Goal: Check status: Check status

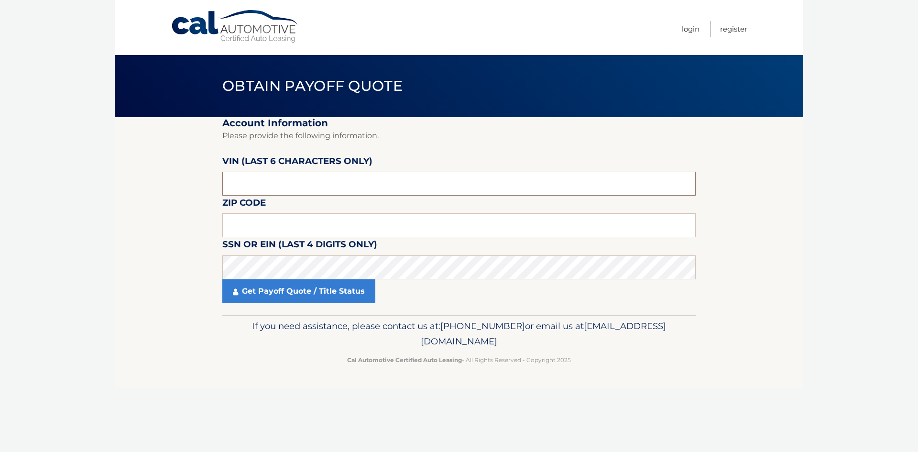
click at [281, 177] on input "text" at bounding box center [459, 184] width 474 height 24
drag, startPoint x: 281, startPoint y: 177, endPoint x: 322, endPoint y: 53, distance: 130.5
click at [269, 177] on input "text" at bounding box center [459, 184] width 474 height 24
drag, startPoint x: 277, startPoint y: 189, endPoint x: 86, endPoint y: 183, distance: 191.9
click at [88, 183] on body "Cal Automotive Menu Login Register Obtain Payoff Quote" at bounding box center [459, 226] width 918 height 452
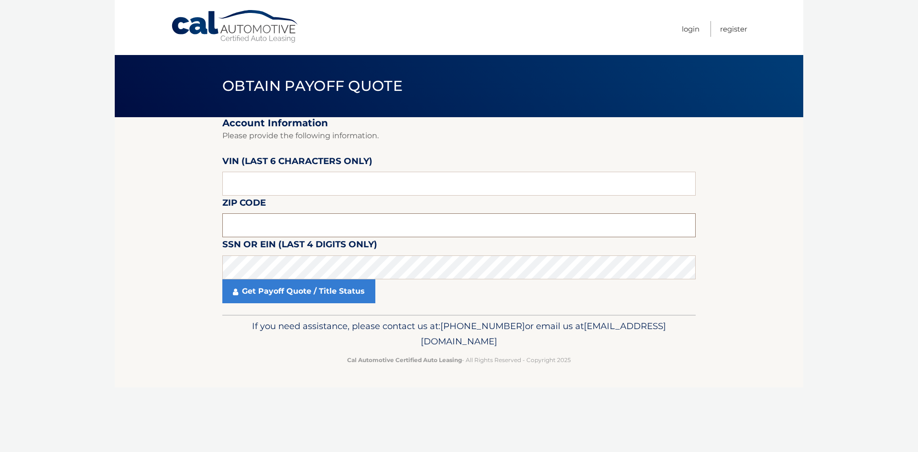
click at [277, 232] on input "text" at bounding box center [459, 225] width 474 height 24
drag, startPoint x: 276, startPoint y: 184, endPoint x: 186, endPoint y: 180, distance: 89.5
click at [190, 180] on section "Account Information Please provide the following information. VIN (last 6 chara…" at bounding box center [459, 216] width 689 height 198
drag, startPoint x: 268, startPoint y: 180, endPoint x: 169, endPoint y: 177, distance: 99.1
click at [167, 178] on section "Account Information Please provide the following information. VIN (last 6 chara…" at bounding box center [459, 216] width 689 height 198
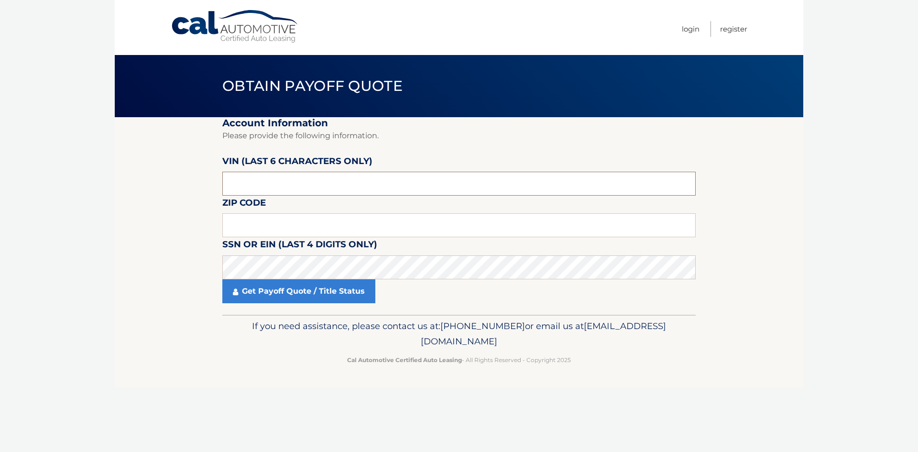
drag, startPoint x: 265, startPoint y: 191, endPoint x: 218, endPoint y: 194, distance: 47.4
click at [218, 194] on section "Account Information Please provide the following information. VIN (last 6 chara…" at bounding box center [459, 216] width 689 height 198
click at [286, 217] on input "text" at bounding box center [459, 225] width 474 height 24
type input "11963"
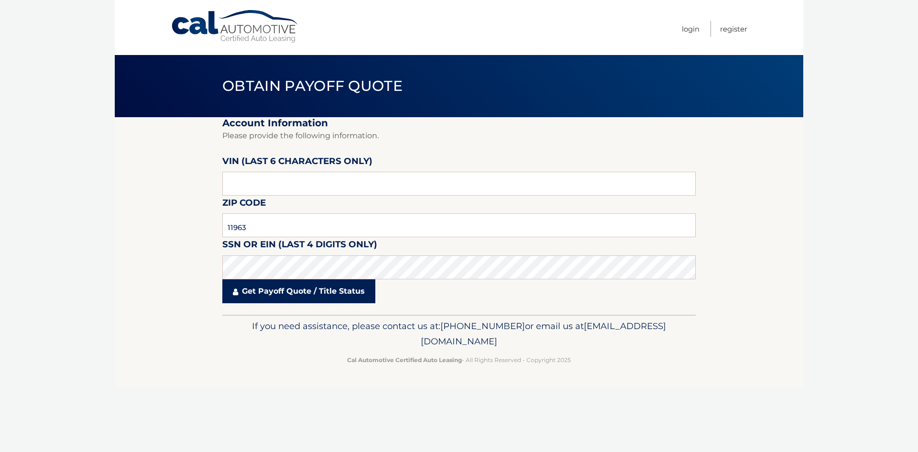
click at [264, 294] on link "Get Payoff Quote / Title Status" at bounding box center [298, 291] width 153 height 24
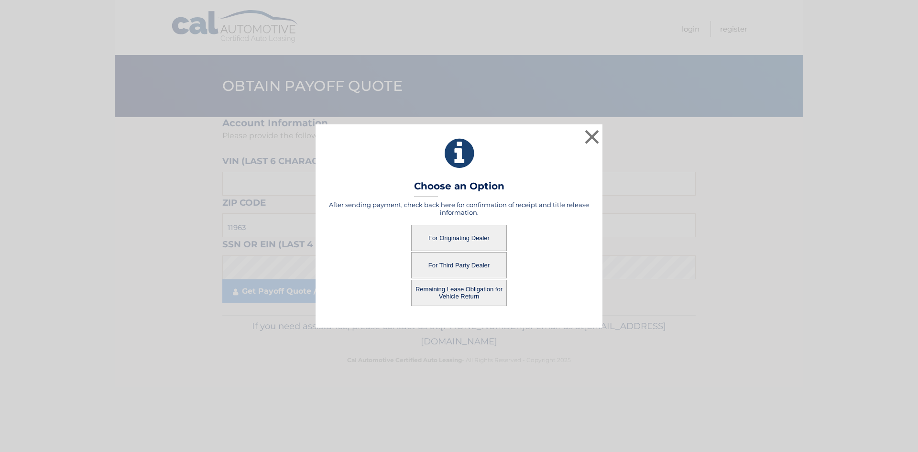
click at [478, 236] on button "For Originating Dealer" at bounding box center [459, 238] width 96 height 26
click at [444, 239] on button "For Originating Dealer" at bounding box center [459, 238] width 96 height 26
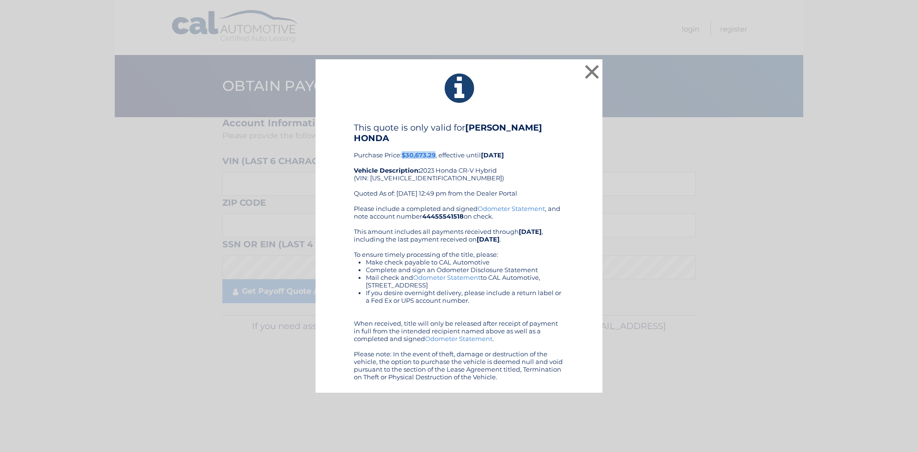
drag, startPoint x: 437, startPoint y: 150, endPoint x: 404, endPoint y: 149, distance: 33.5
click at [404, 151] on b "$30,673.29" at bounding box center [419, 155] width 34 height 8
copy b "$30,673.29"
click at [136, 199] on div "× This quote is only valid for [PERSON_NAME] HONDA Purchase Price: $30,673.29 ,…" at bounding box center [459, 226] width 911 height 334
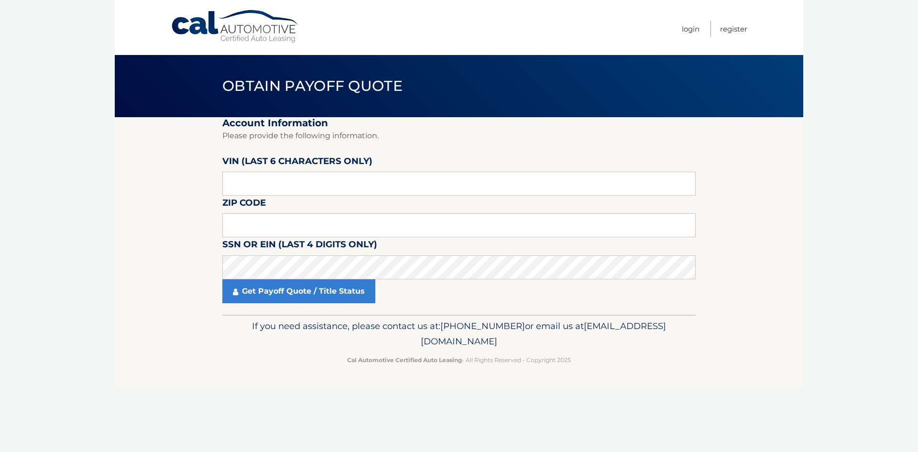
click at [286, 212] on fieldset "Account Information Please provide the following information. [PERSON_NAME] (la…" at bounding box center [459, 216] width 474 height 198
click at [285, 176] on input "text" at bounding box center [459, 184] width 474 height 24
type input "805772"
click at [395, 221] on input "text" at bounding box center [459, 225] width 474 height 24
type input "11963"
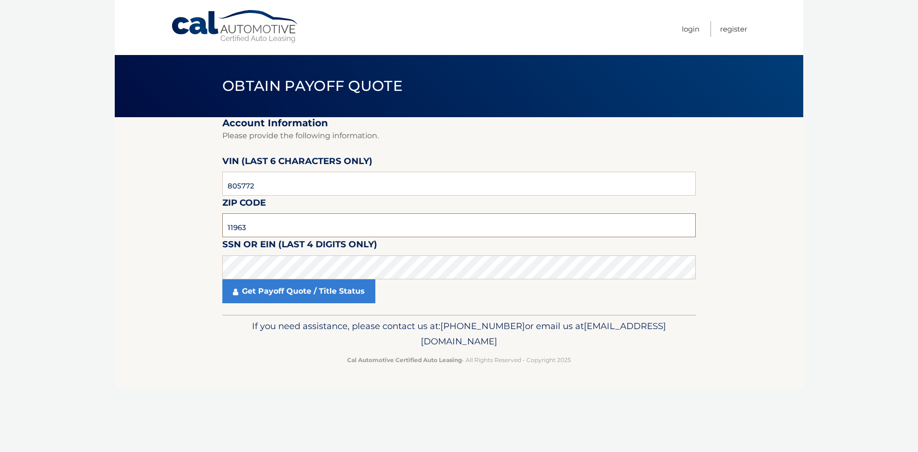
click button "For Originating Dealer" at bounding box center [0, 0] width 0 height 0
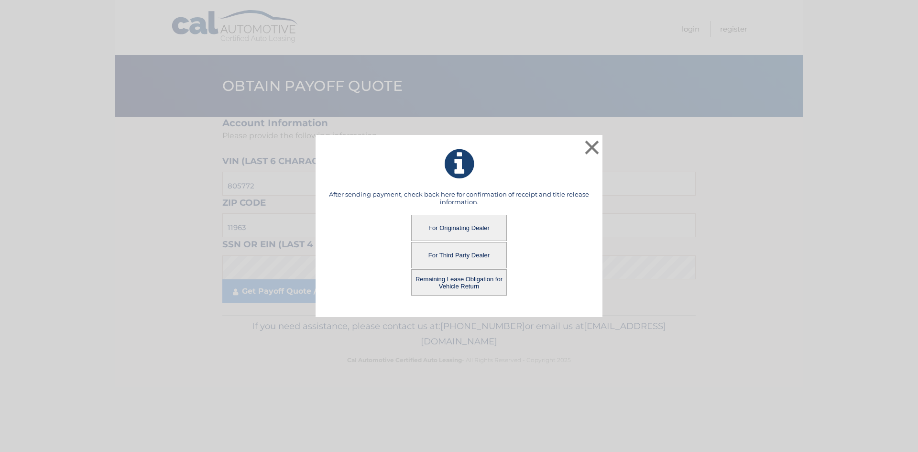
click at [450, 281] on button "Remaining Lease Obligation for Vehicle Return" at bounding box center [459, 282] width 96 height 26
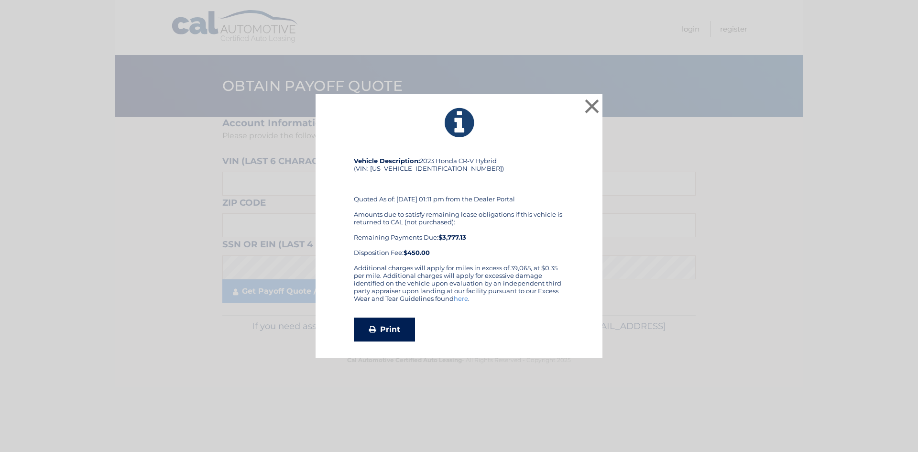
click at [374, 324] on link "Print" at bounding box center [384, 330] width 61 height 24
click at [589, 111] on button "×" at bounding box center [592, 106] width 19 height 19
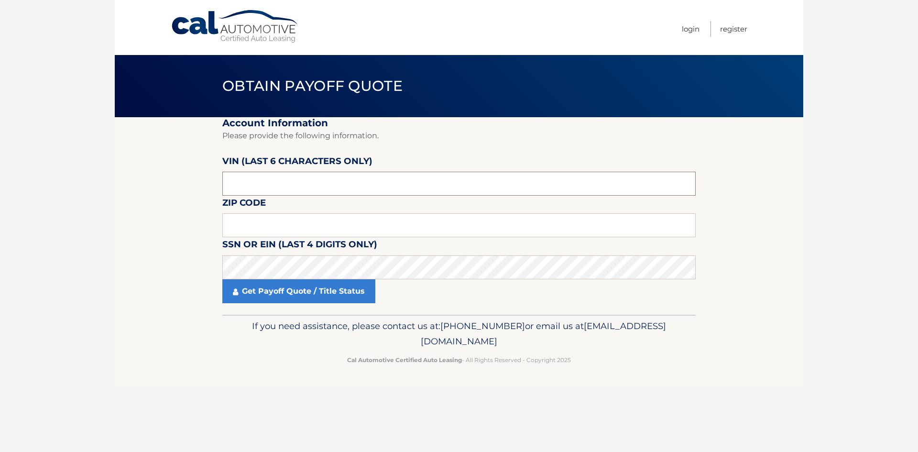
click at [432, 182] on input "text" at bounding box center [459, 184] width 474 height 24
type input "805772"
drag, startPoint x: 376, startPoint y: 226, endPoint x: 372, endPoint y: 219, distance: 8.0
click at [376, 226] on input "text" at bounding box center [459, 225] width 474 height 24
type input "11963"
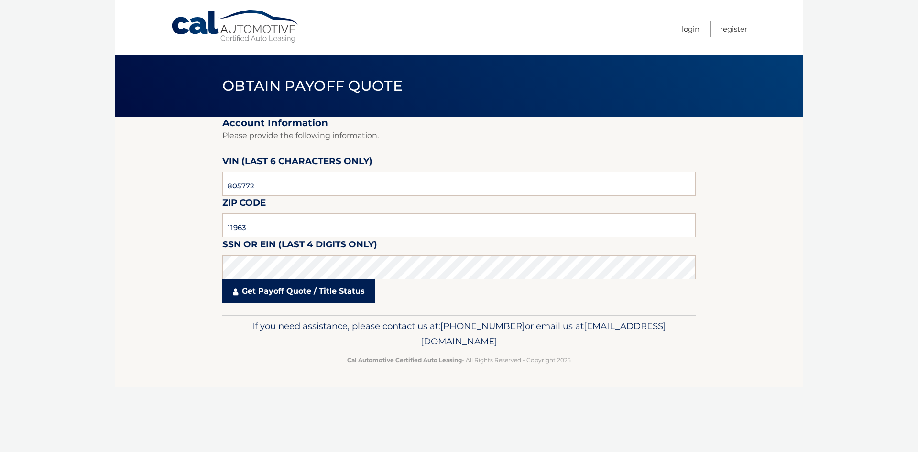
click at [334, 298] on link "Get Payoff Quote / Title Status" at bounding box center [298, 291] width 153 height 24
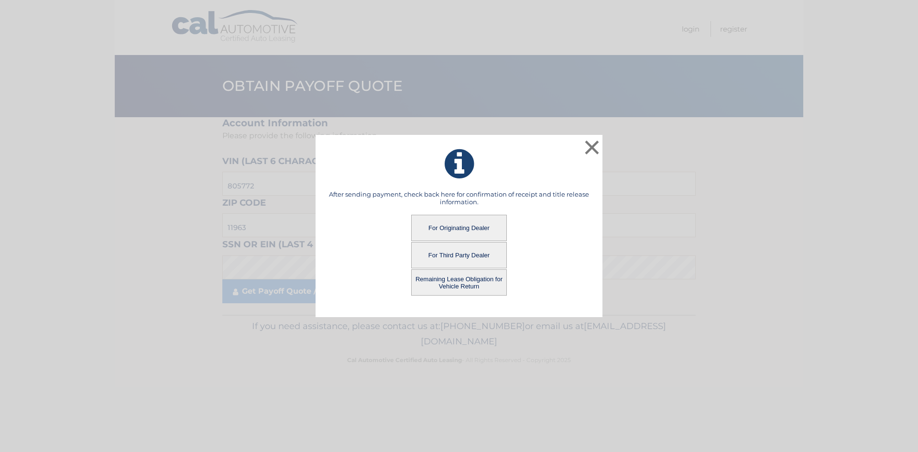
click at [475, 226] on button "For Originating Dealer" at bounding box center [459, 228] width 96 height 26
click at [448, 233] on button "For Originating Dealer" at bounding box center [459, 228] width 96 height 26
